Goal: Task Accomplishment & Management: Manage account settings

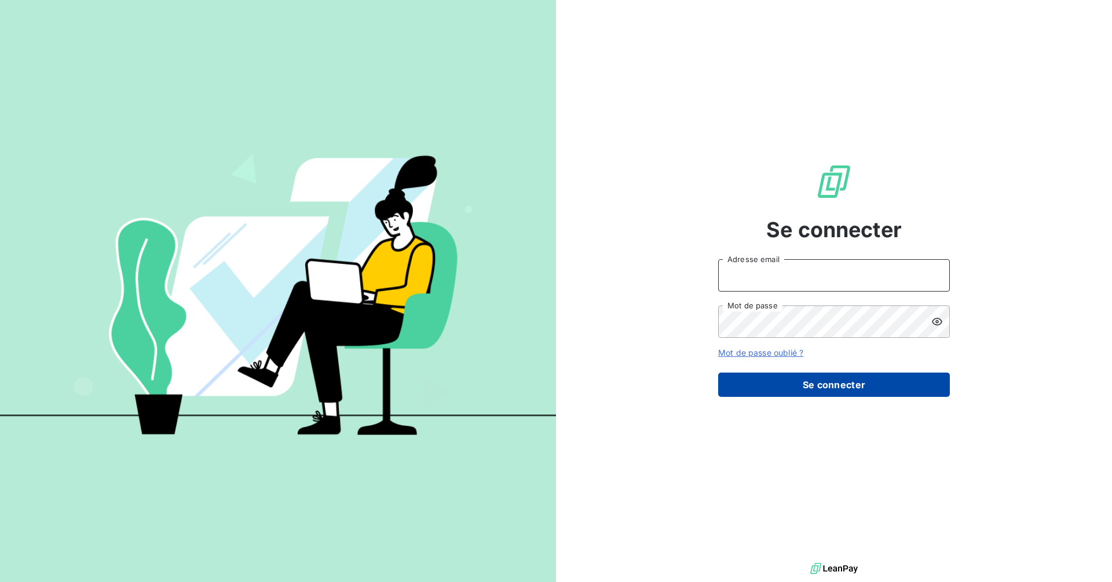
type input "[PERSON_NAME][EMAIL_ADDRESS][DOMAIN_NAME]"
click at [787, 384] on button "Se connecter" at bounding box center [834, 385] width 232 height 24
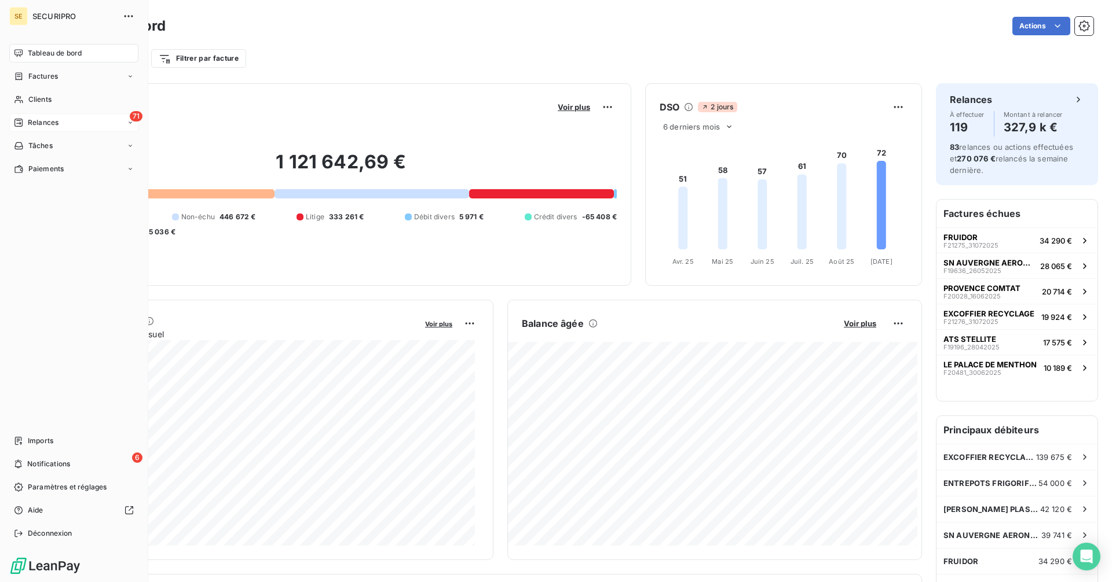
click at [30, 124] on span "Relances" at bounding box center [43, 123] width 31 height 10
click at [52, 52] on span "Tableau de bord" at bounding box center [55, 53] width 54 height 10
click at [63, 118] on div "71 Relances" at bounding box center [73, 122] width 129 height 19
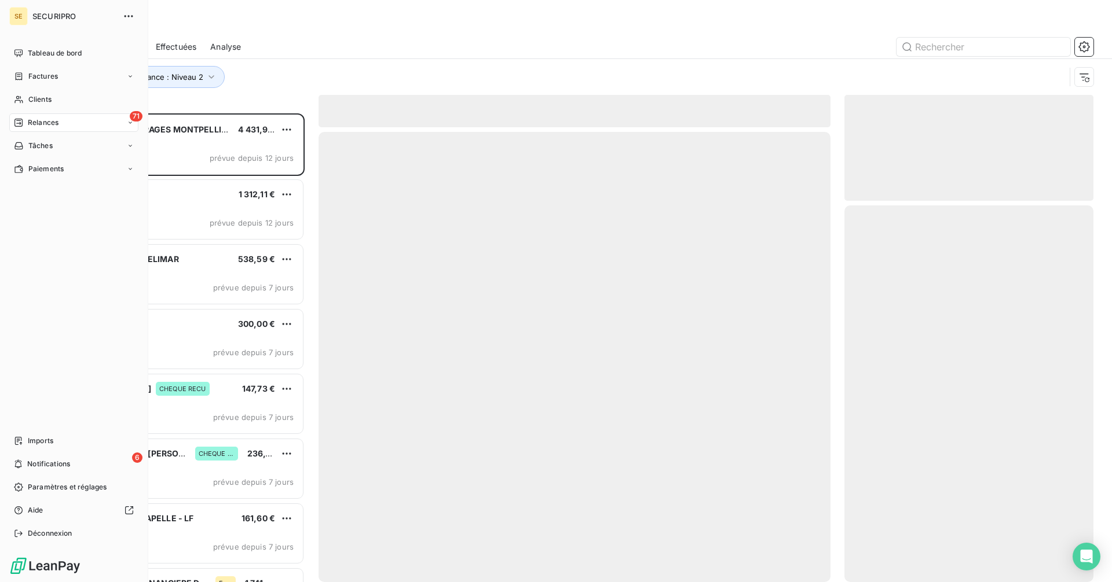
scroll to position [460, 240]
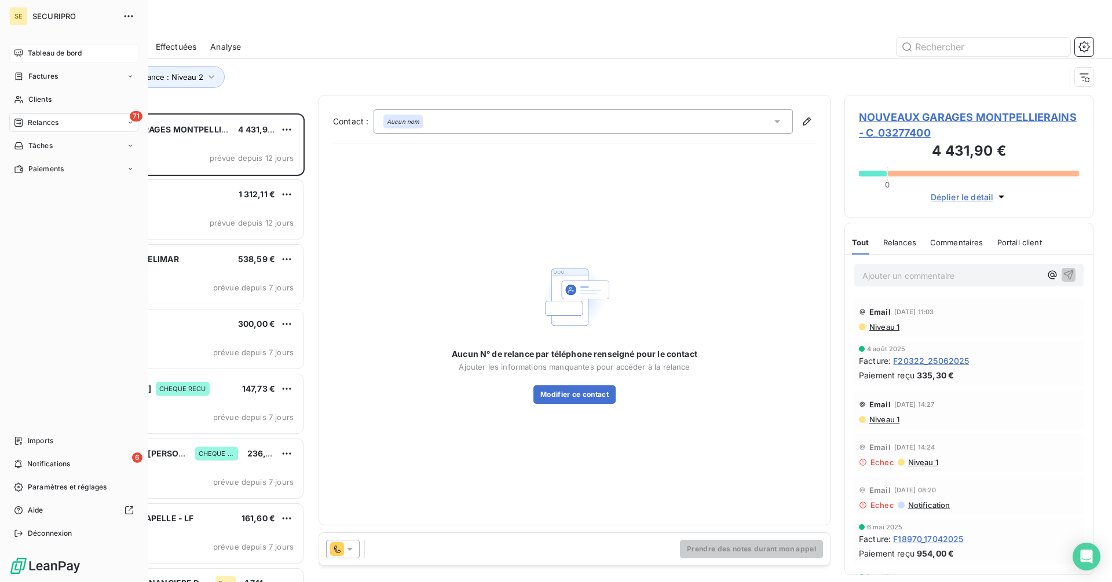
click at [20, 47] on div "Tableau de bord" at bounding box center [73, 53] width 129 height 19
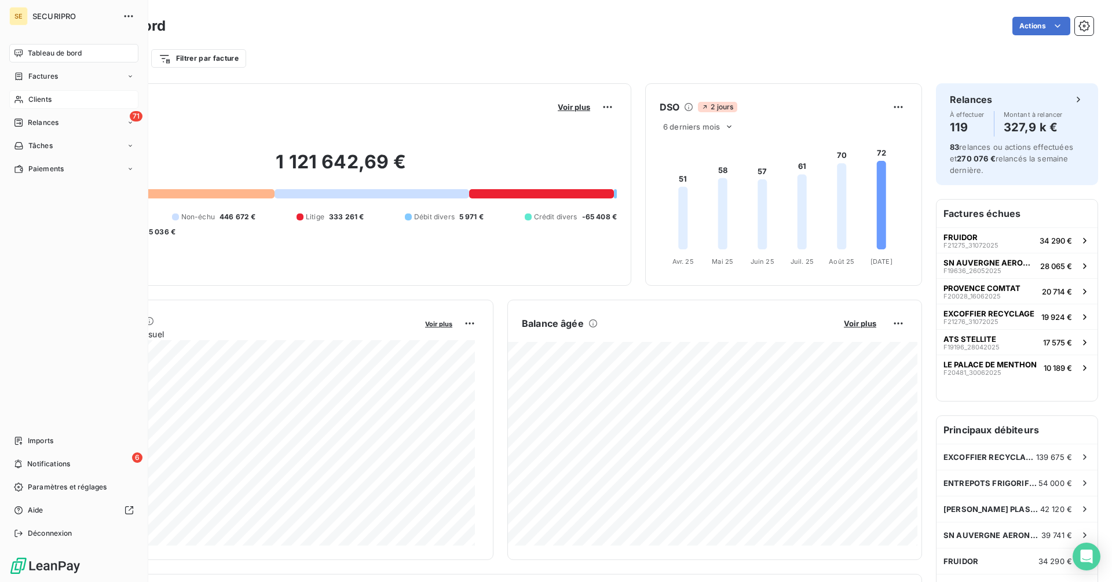
click at [20, 96] on icon at bounding box center [19, 99] width 10 height 9
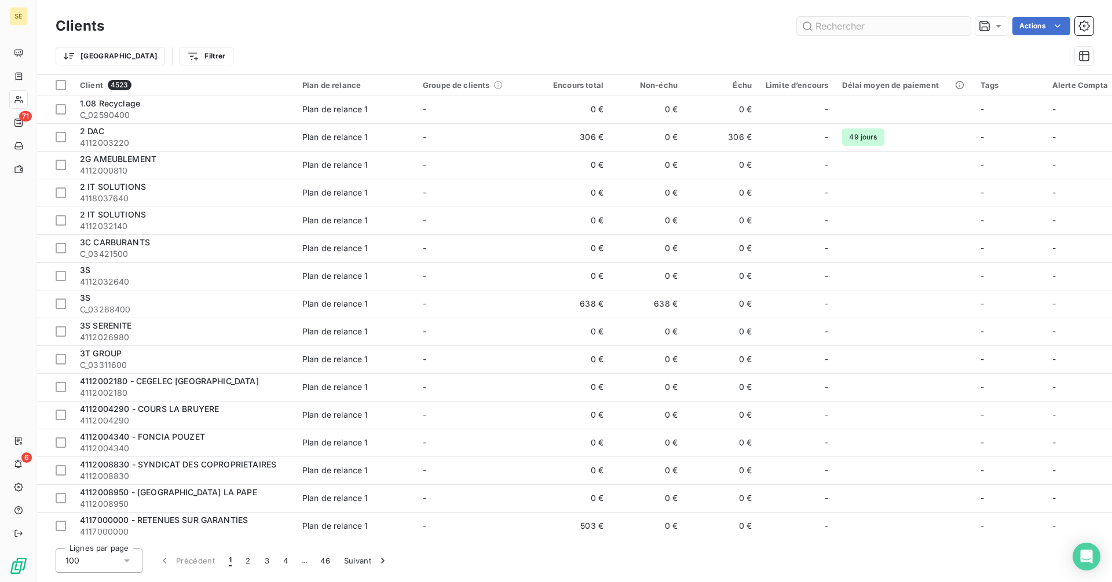
click at [851, 34] on input "text" at bounding box center [884, 26] width 174 height 19
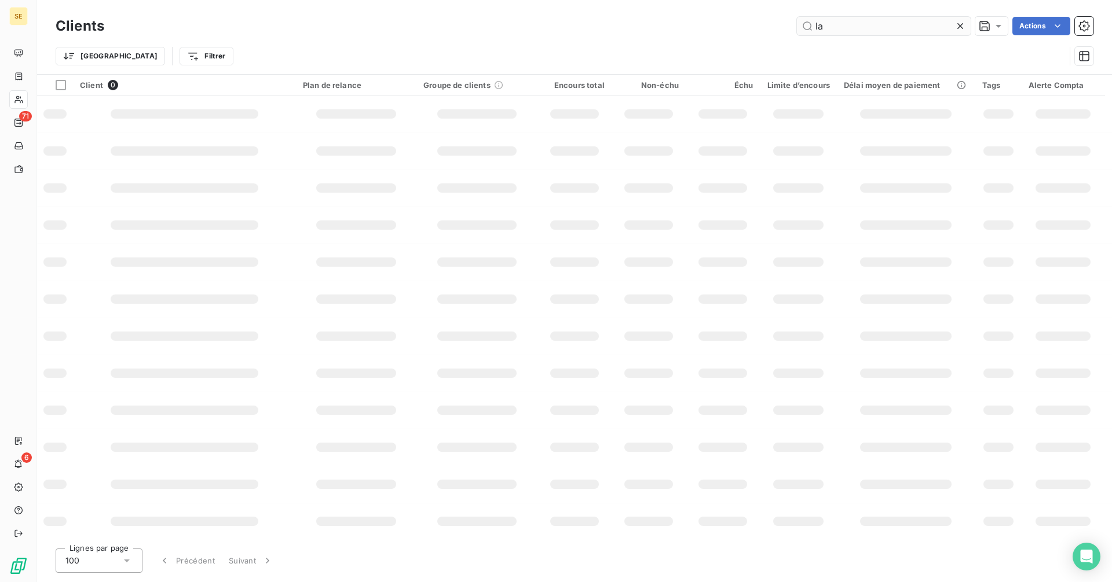
type input "l"
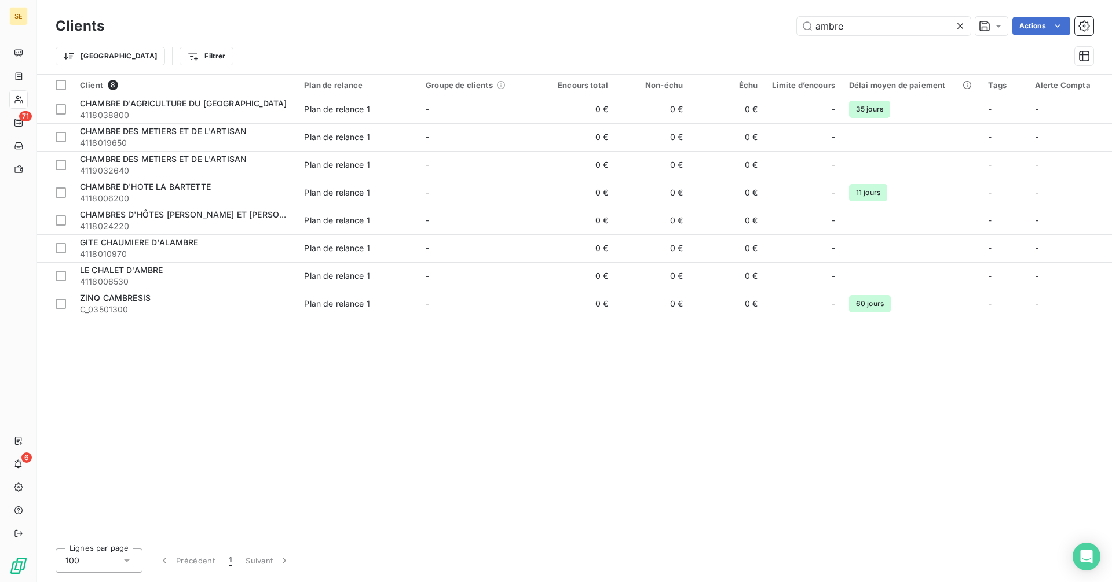
type input "ambre"
